Goal: Information Seeking & Learning: Learn about a topic

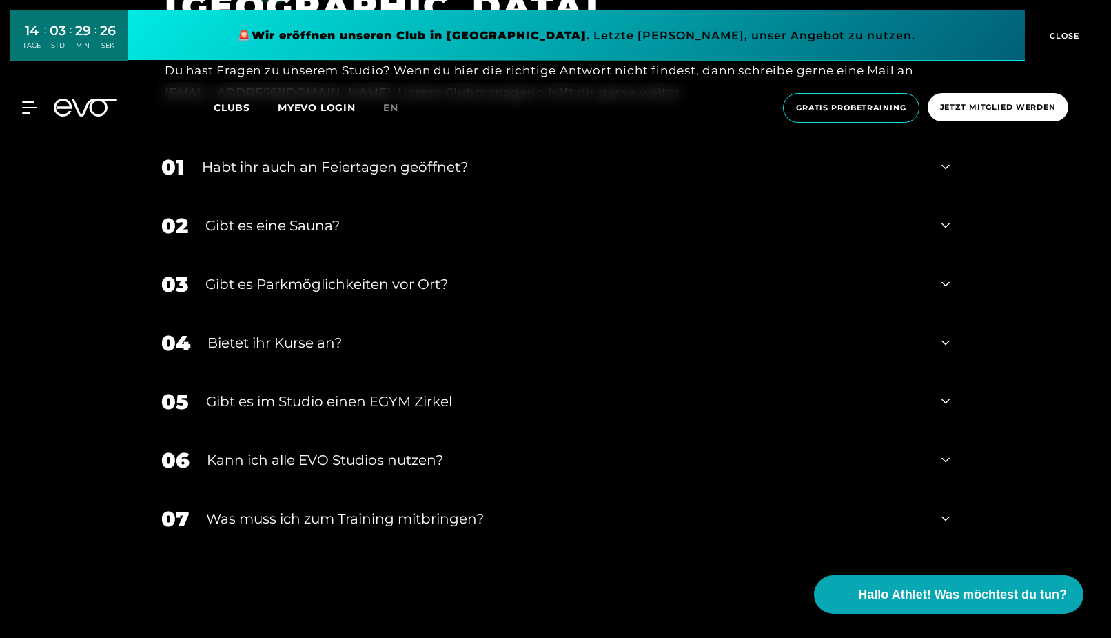
scroll to position [5161, 0]
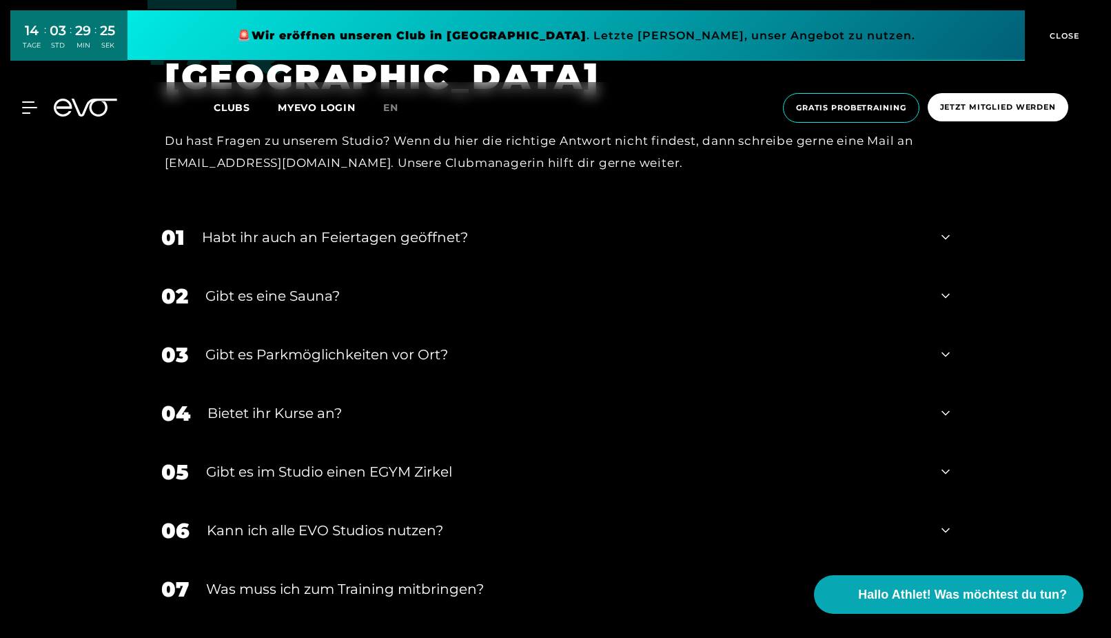
click at [943, 301] on icon at bounding box center [946, 295] width 8 height 17
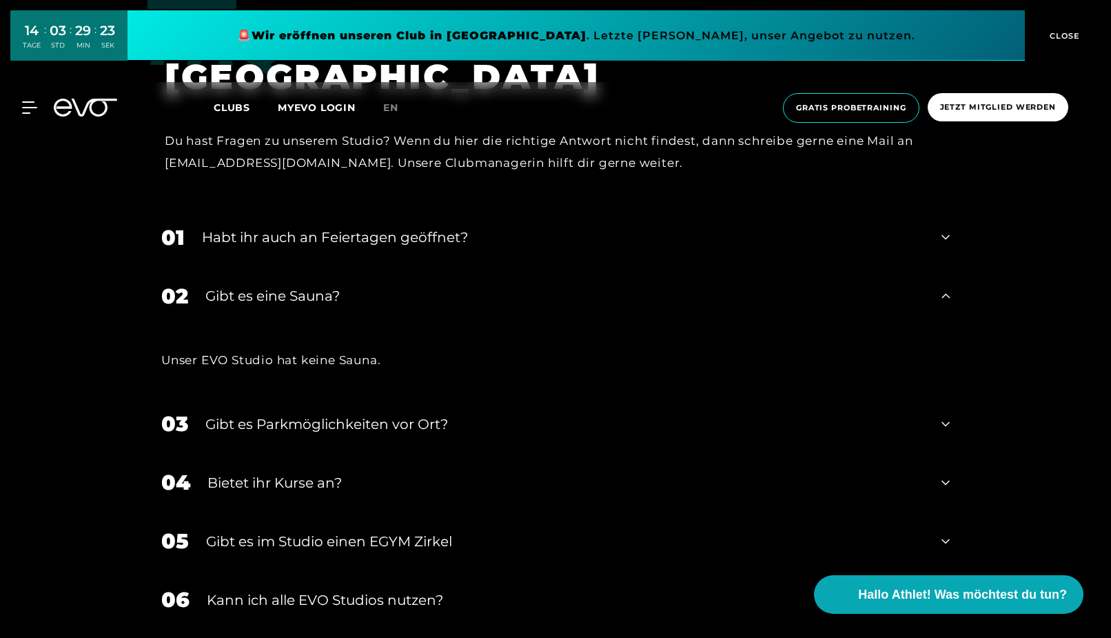
click at [943, 301] on icon at bounding box center [946, 295] width 8 height 17
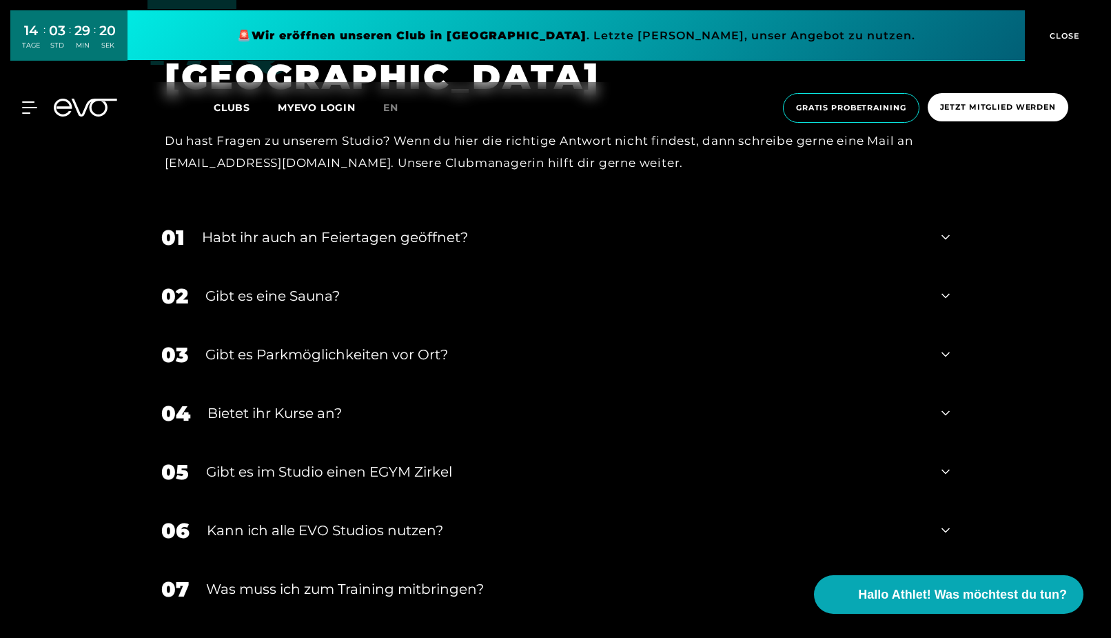
click at [952, 243] on div "01 Habt ihr auch an Feiertagen geöffnet?" at bounding box center [555, 237] width 816 height 59
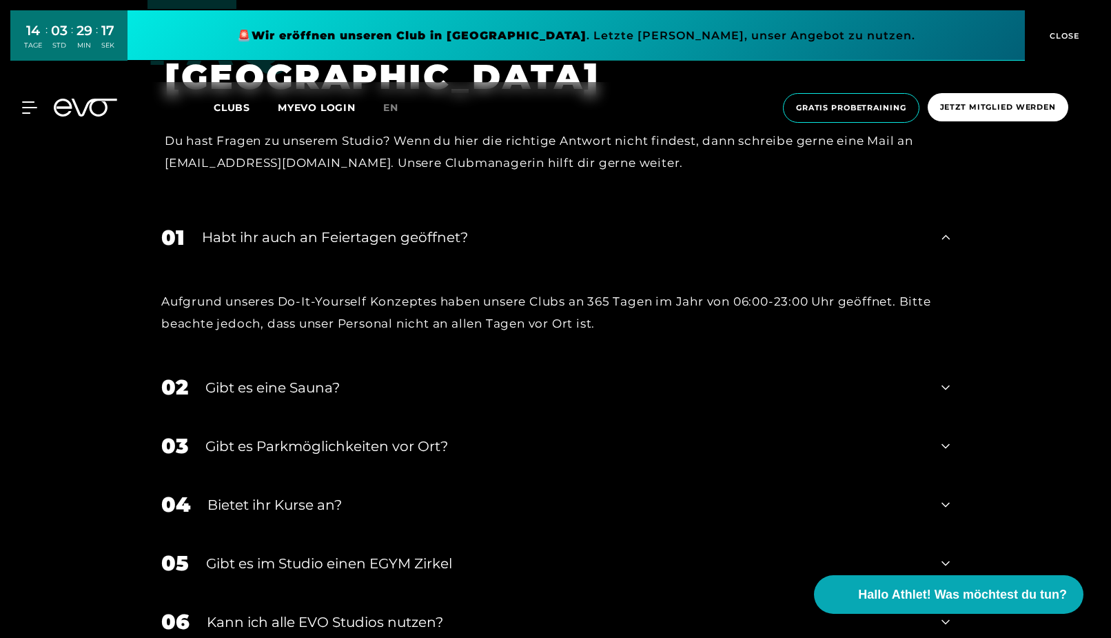
click at [952, 243] on div "01 Habt ihr auch an Feiertagen geöffnet?" at bounding box center [555, 237] width 816 height 59
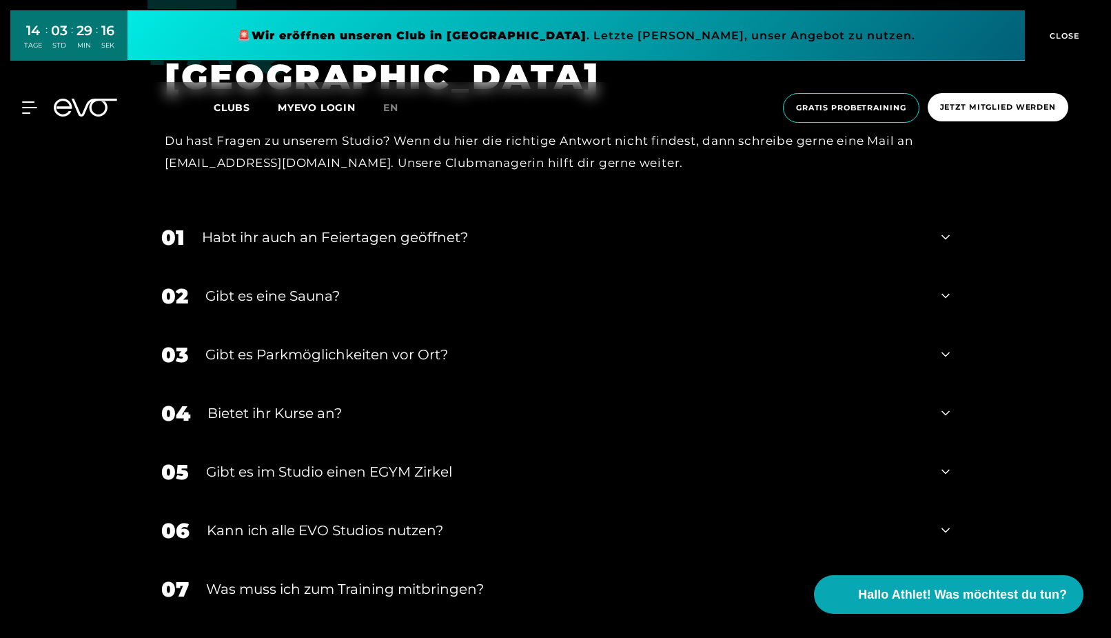
click at [933, 357] on div "03 Gibt es Parkmöglichkeiten vor Ort?" at bounding box center [555, 354] width 816 height 59
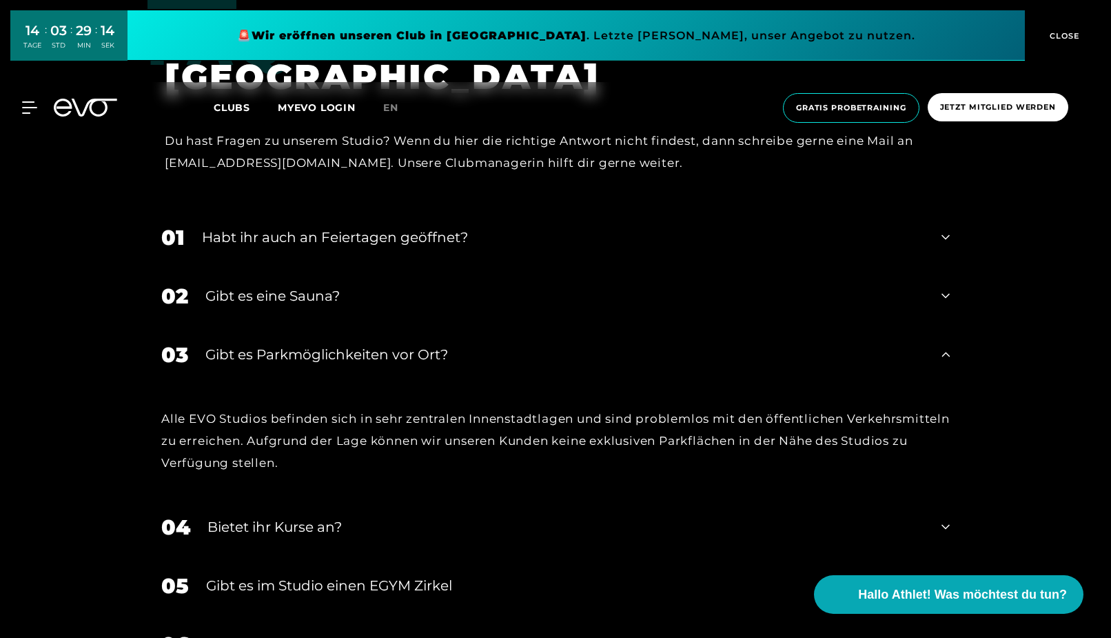
click at [933, 357] on div "03 Gibt es Parkmöglichkeiten vor Ort?" at bounding box center [555, 354] width 816 height 59
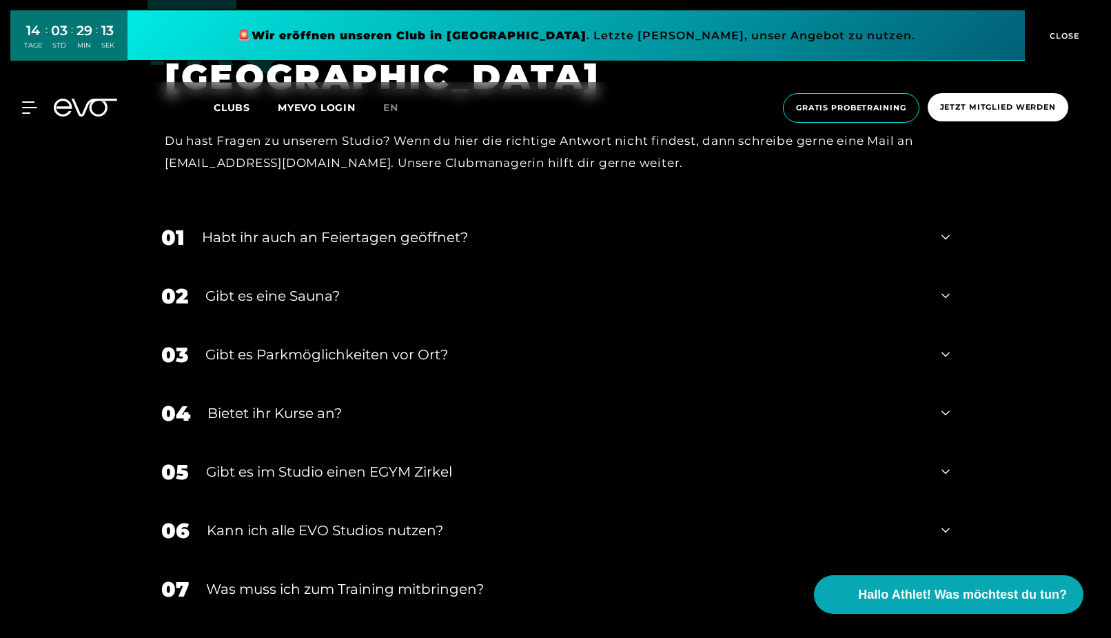
scroll to position [5231, 0]
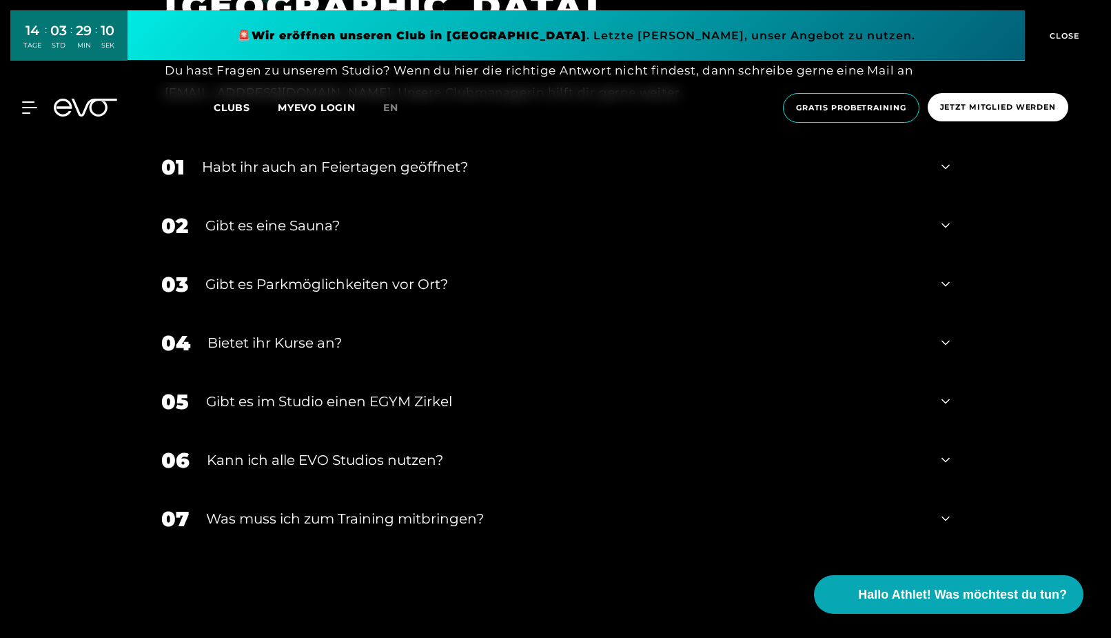
click at [943, 400] on icon at bounding box center [946, 401] width 8 height 17
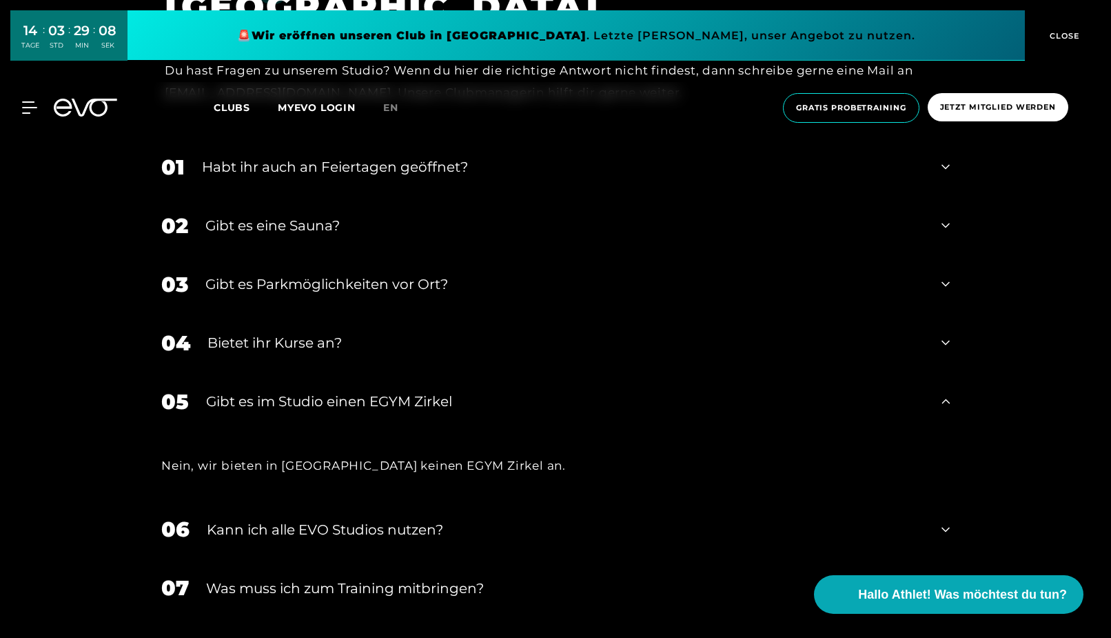
click at [943, 400] on icon at bounding box center [946, 401] width 8 height 17
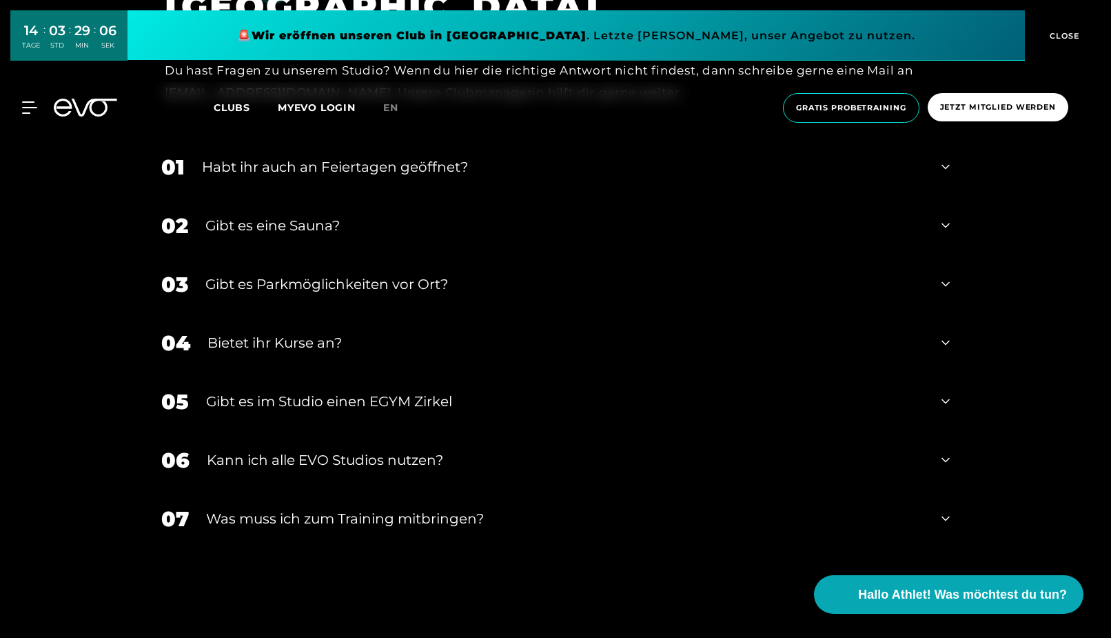
click at [939, 458] on div "06 Kann ich alle EVO Studios nutzen?" at bounding box center [555, 460] width 816 height 59
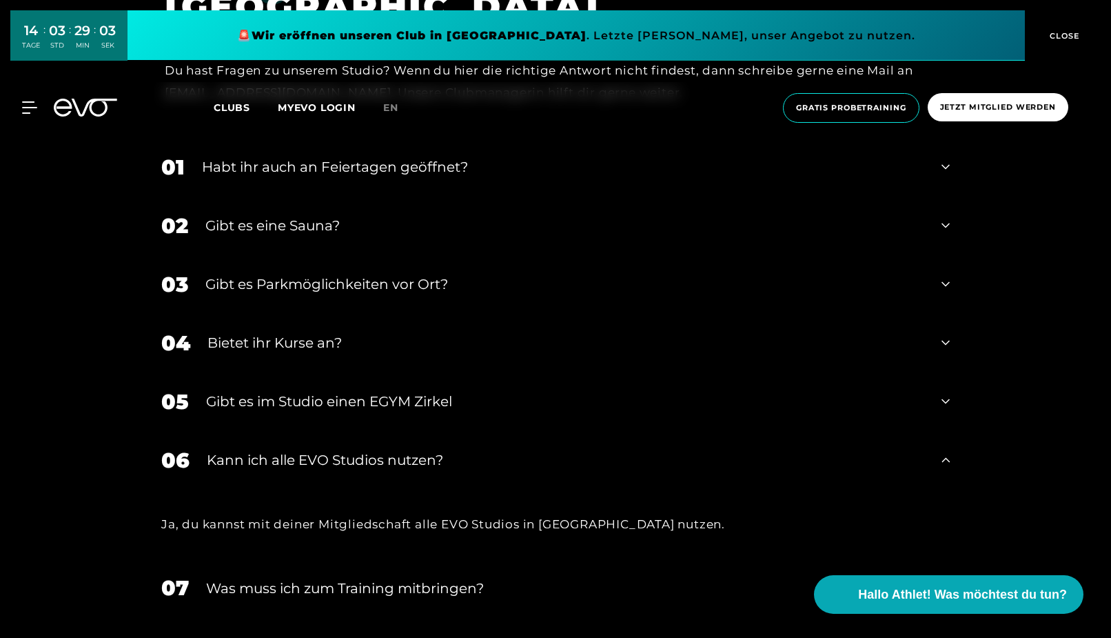
scroll to position [5372, 0]
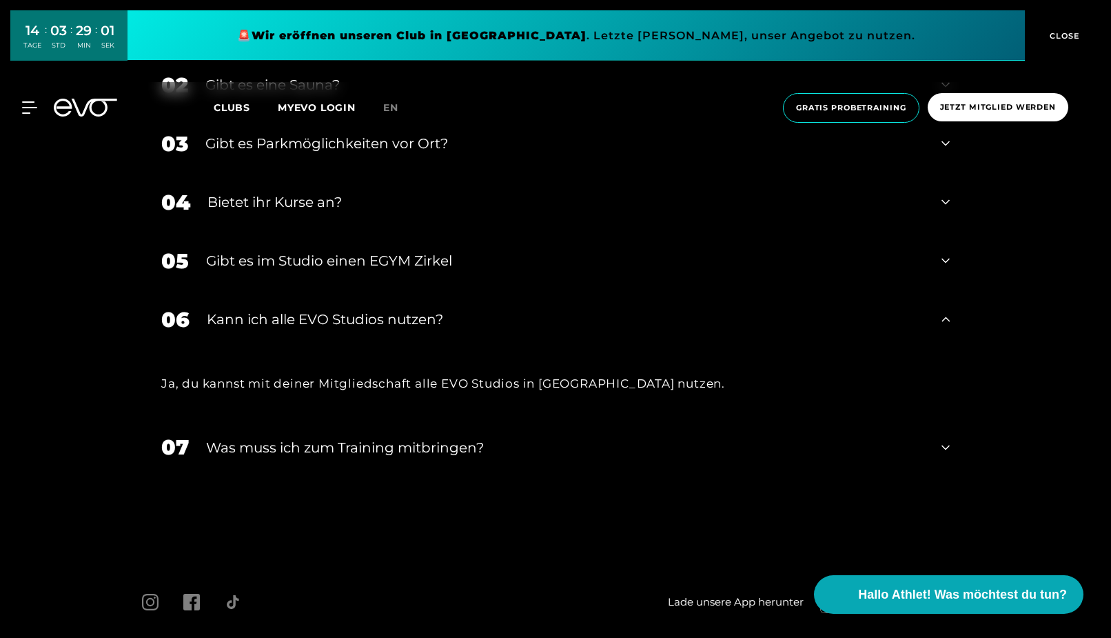
click at [942, 452] on icon at bounding box center [946, 447] width 8 height 17
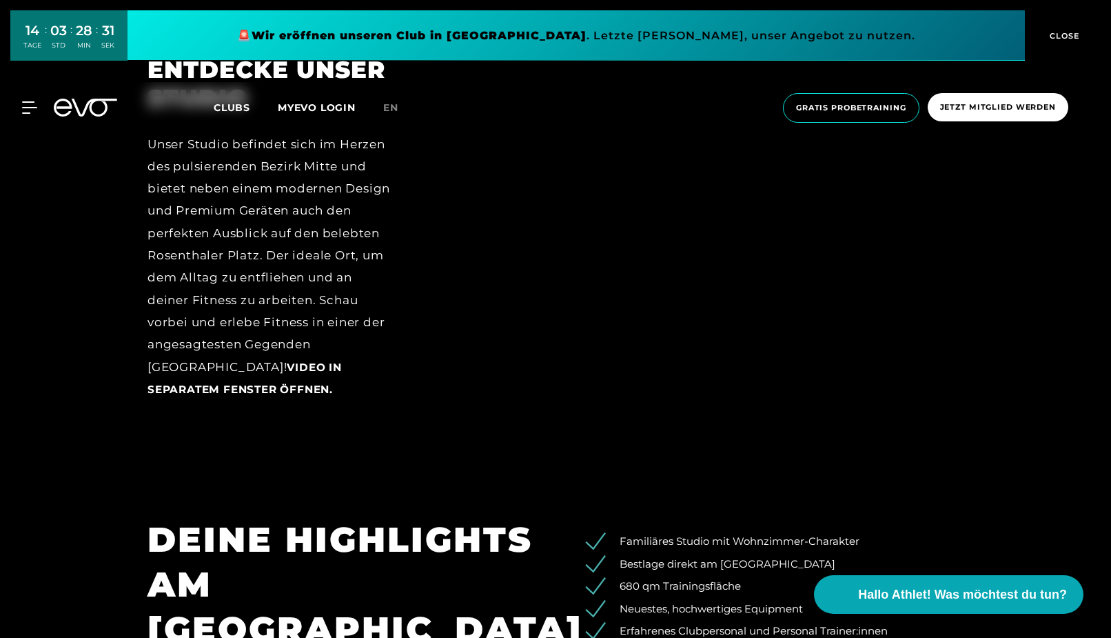
scroll to position [1857, 0]
